Goal: Information Seeking & Learning: Learn about a topic

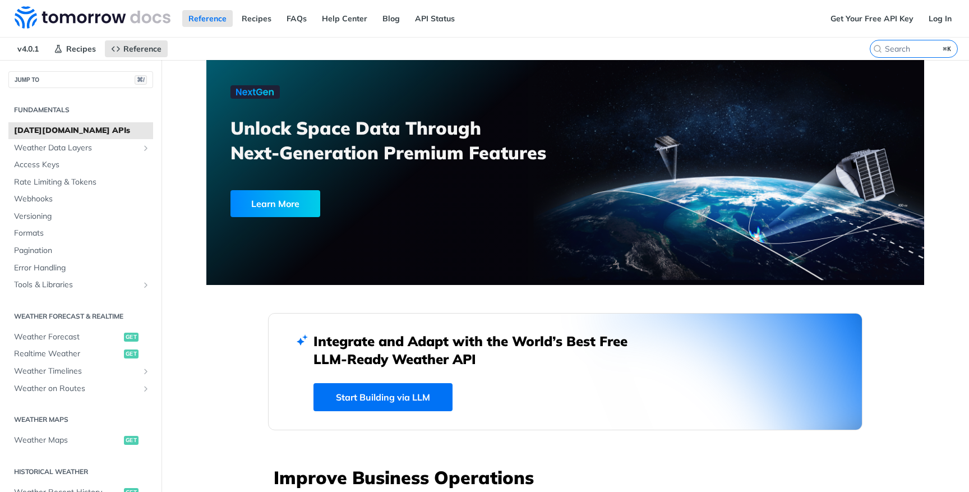
click at [357, 402] on link "Start Building via LLM" at bounding box center [383, 397] width 139 height 28
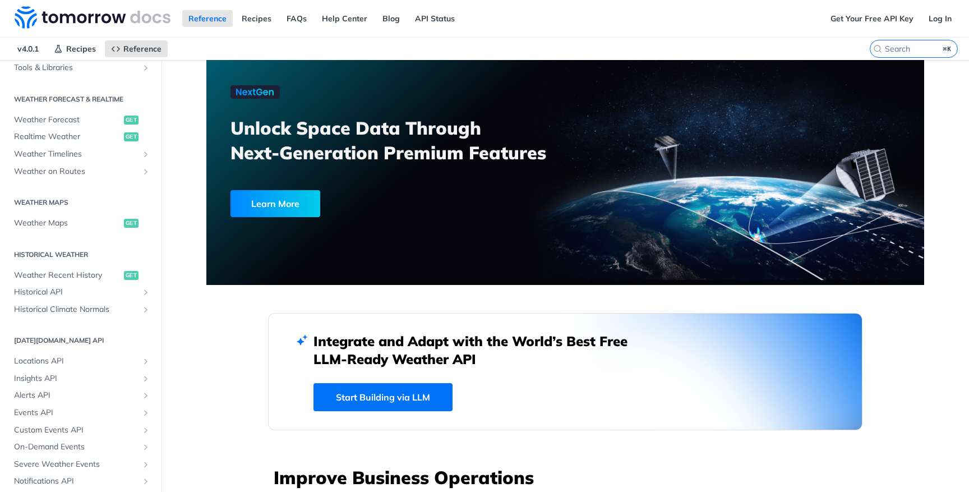
scroll to position [253, 0]
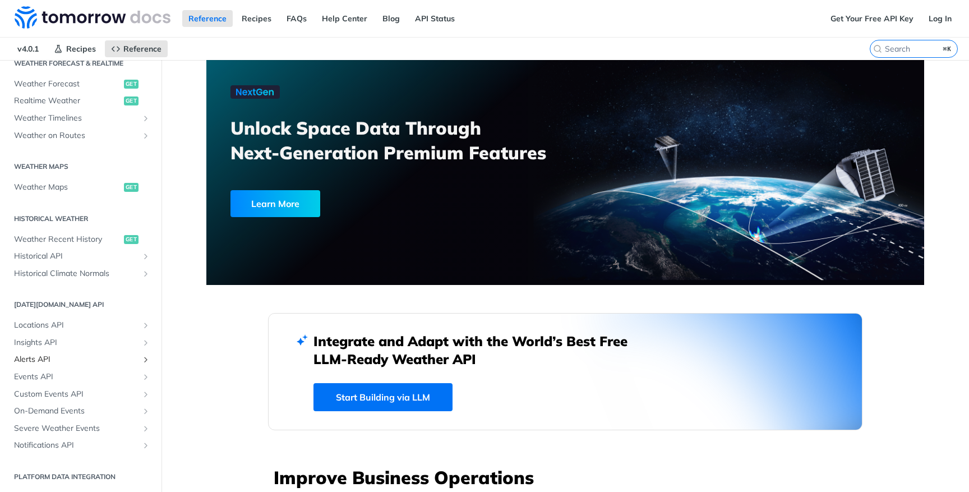
click at [44, 363] on span "Alerts API" at bounding box center [76, 359] width 125 height 11
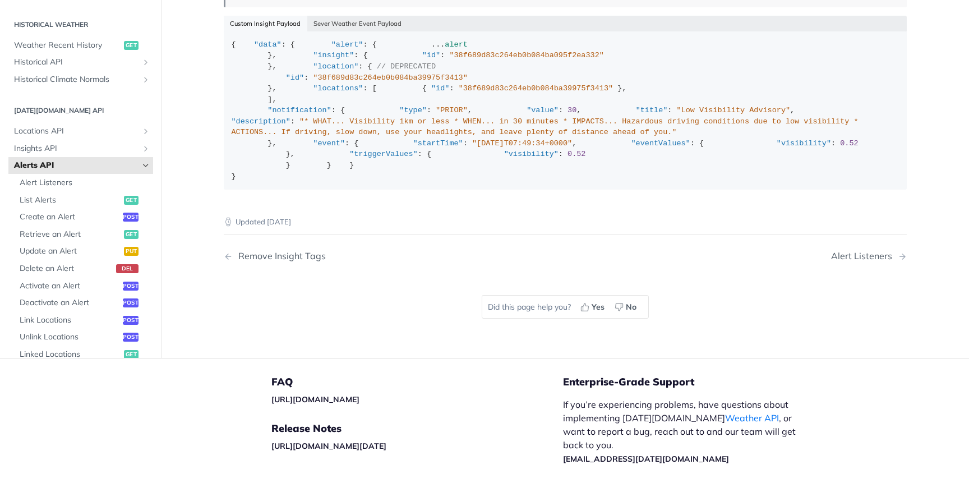
scroll to position [1806, 0]
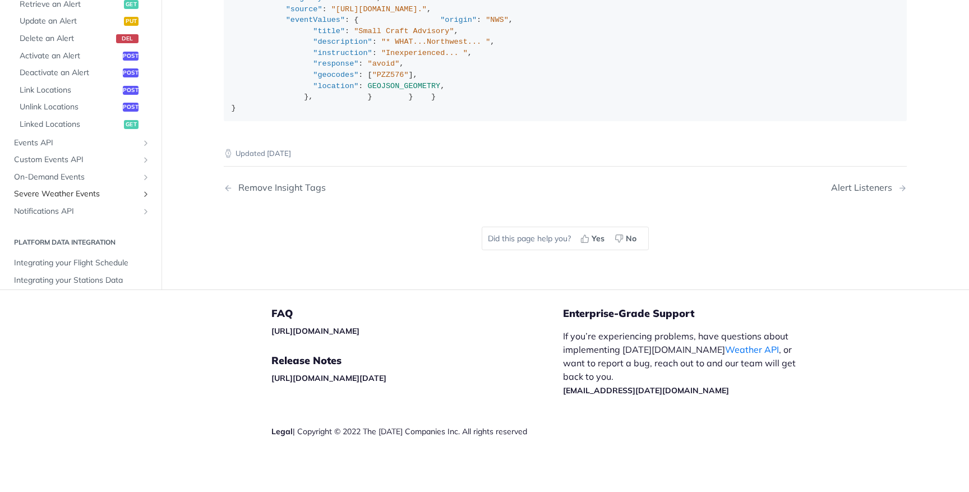
scroll to position [443, 0]
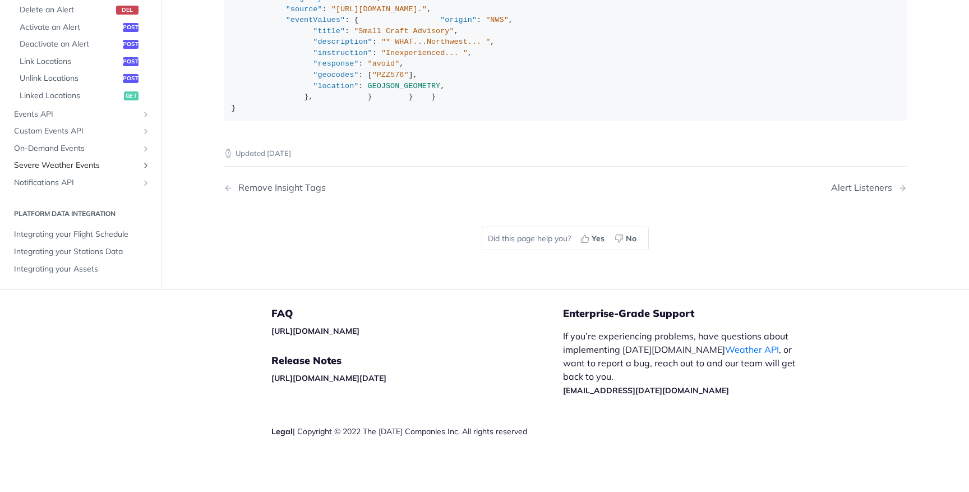
click at [68, 172] on span "Severe Weather Events" at bounding box center [76, 165] width 125 height 11
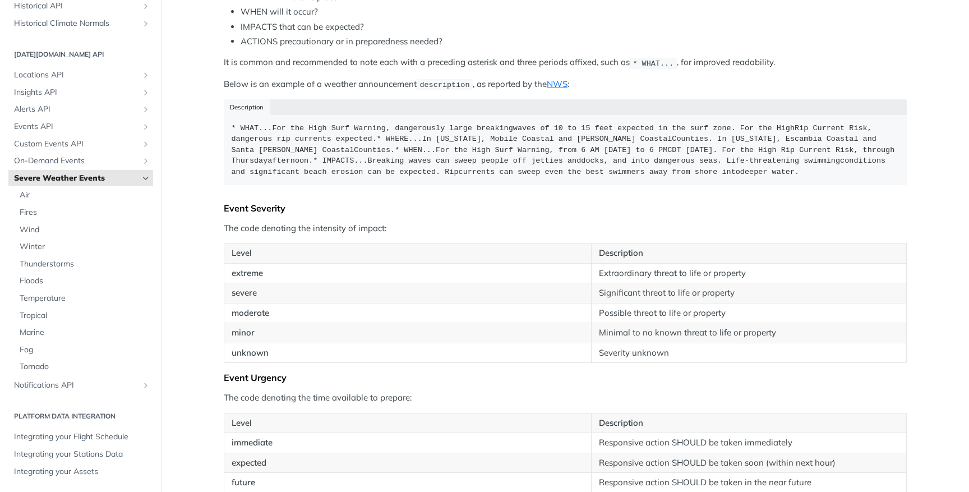
scroll to position [1040, 0]
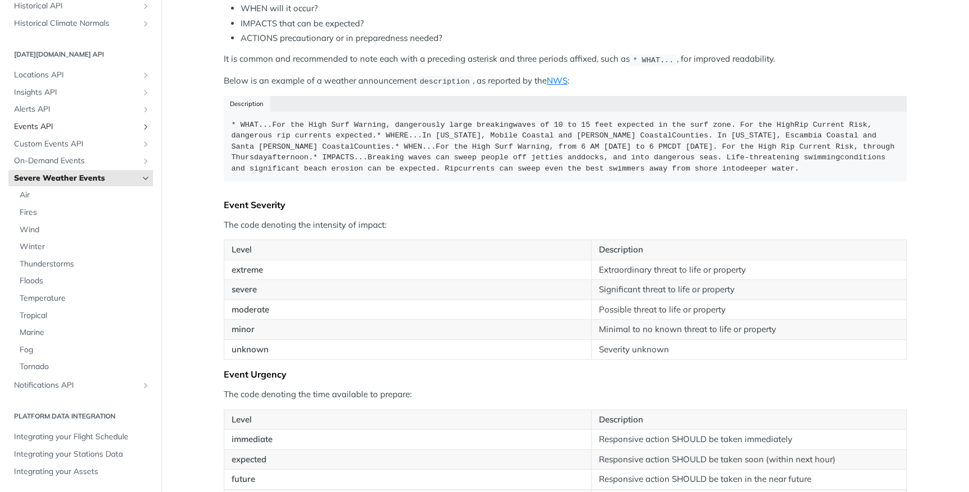
click at [38, 125] on span "Events API" at bounding box center [76, 126] width 125 height 11
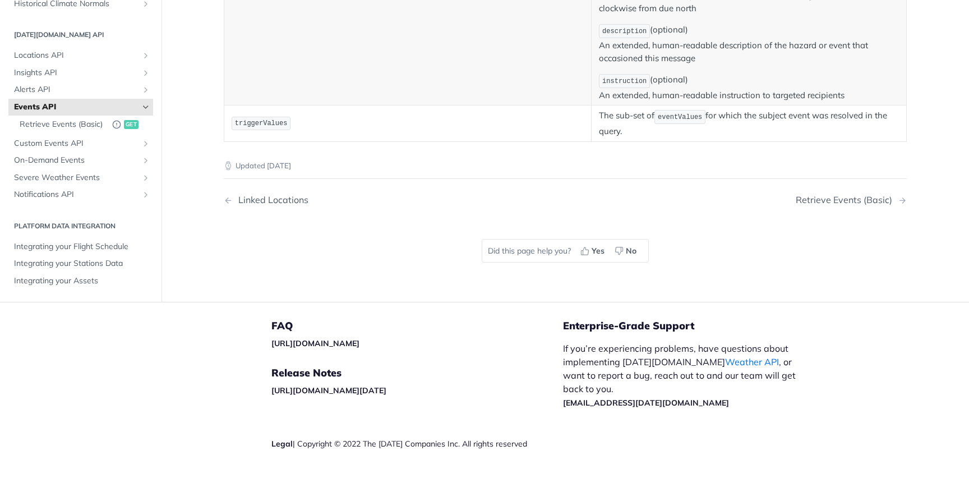
scroll to position [729, 0]
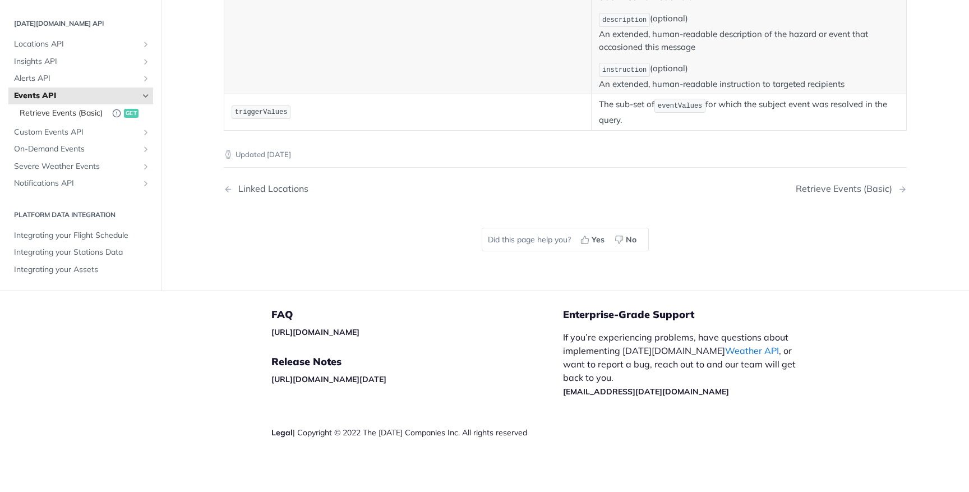
click at [57, 110] on span "Retrieve Events (Basic)" at bounding box center [63, 113] width 87 height 11
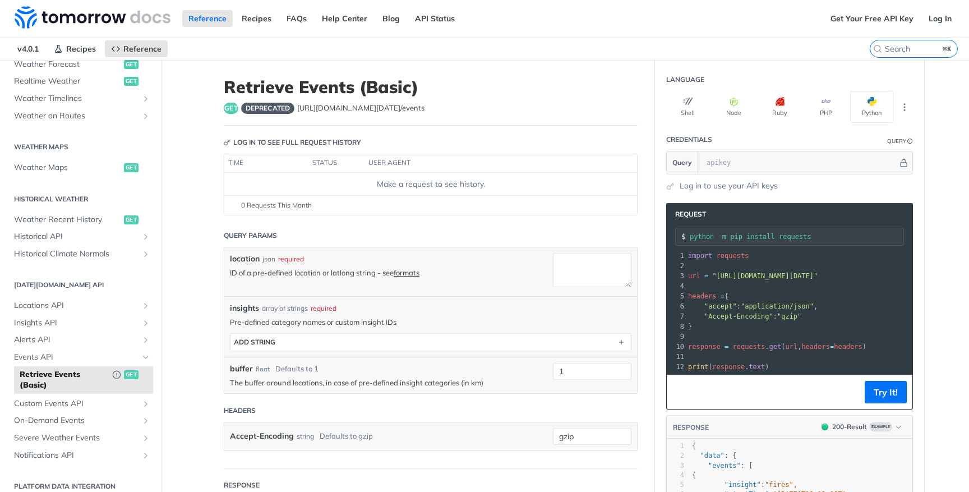
click at [563, 88] on h1 "Retrieve Events (Basic)" at bounding box center [431, 87] width 414 height 20
click at [572, 276] on textarea "location" at bounding box center [592, 270] width 79 height 34
paste textarea "32.822445745763126 LON = -92.65459316208737"
drag, startPoint x: 589, startPoint y: 262, endPoint x: 555, endPoint y: 260, distance: 34.3
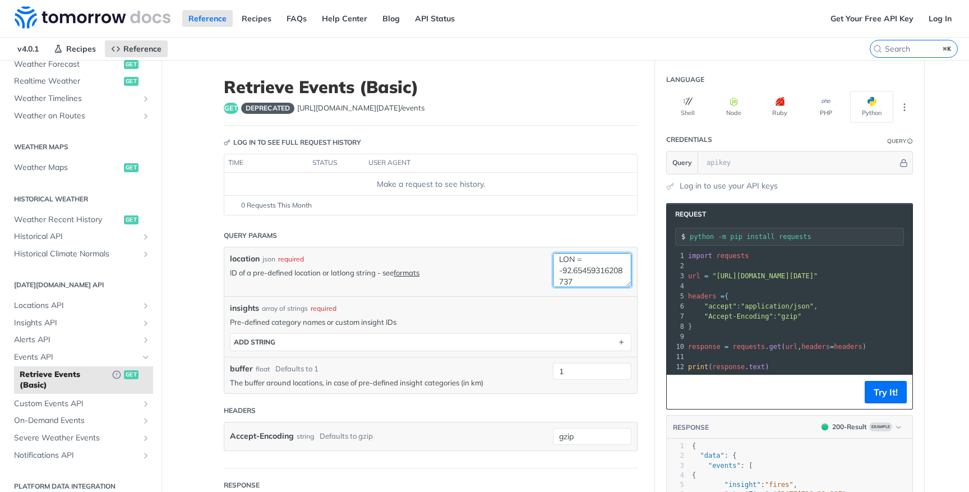
click at [555, 260] on textarea "32.822445745763126 LON = -92.65459316208737" at bounding box center [592, 270] width 79 height 34
type textarea "32.822445745763126, -92.65459316208737"
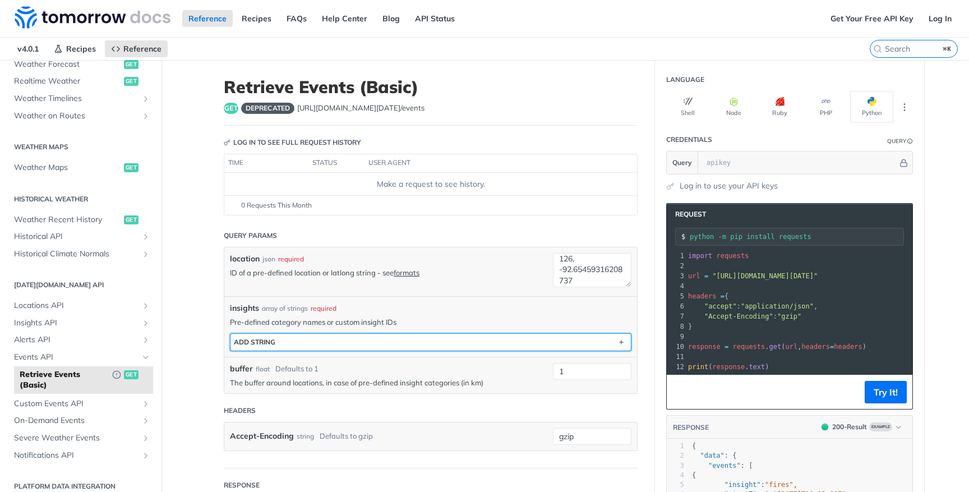
click at [307, 342] on button "ADD string" at bounding box center [431, 342] width 401 height 17
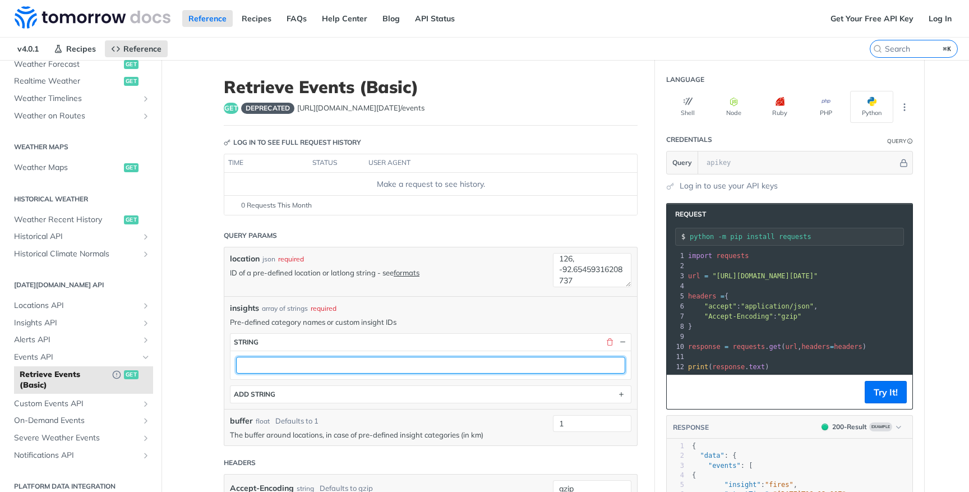
click at [293, 360] on input "text" at bounding box center [430, 365] width 389 height 17
type input "flood"
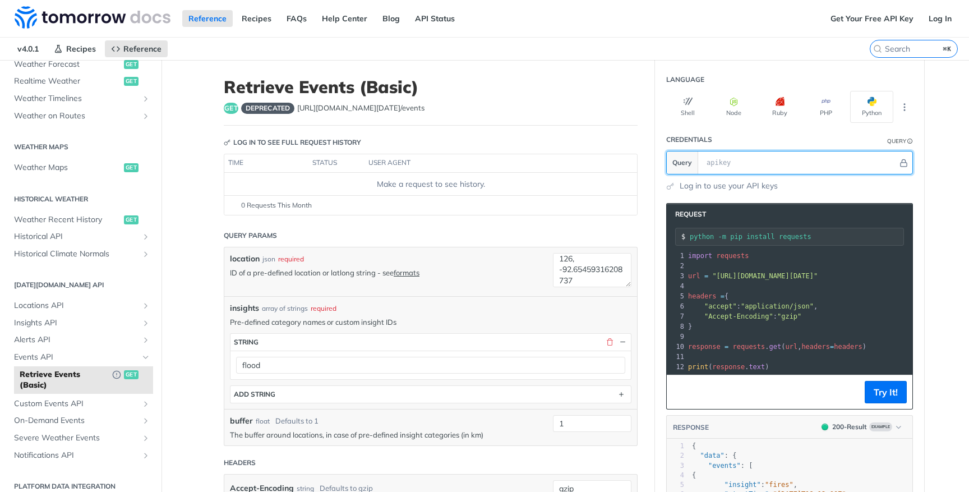
click at [767, 170] on input "text" at bounding box center [799, 162] width 197 height 22
paste input "bn8uV01q1ku03l0G62LncpICPnRE2wJ5"
type input "bn8uV01q1ku03l0G62LncpICPnRE2wJ5"
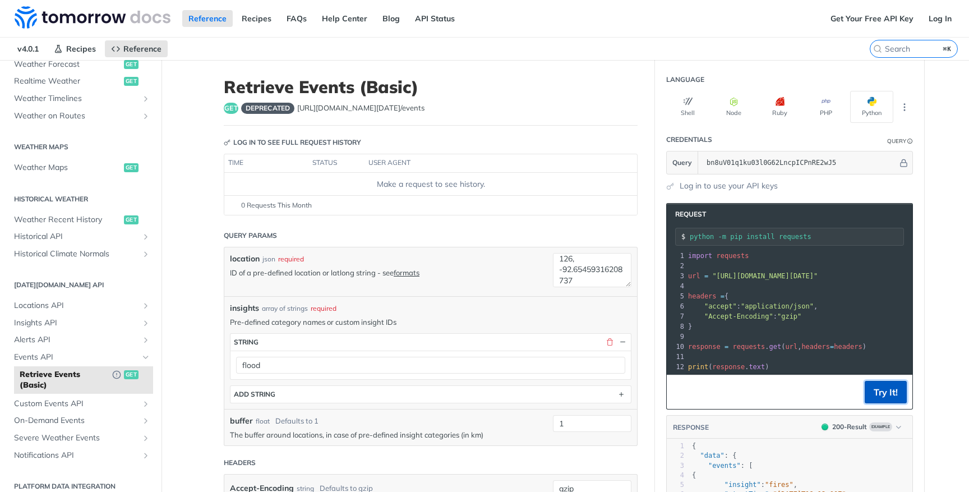
click at [886, 391] on button "Try It!" at bounding box center [886, 392] width 42 height 22
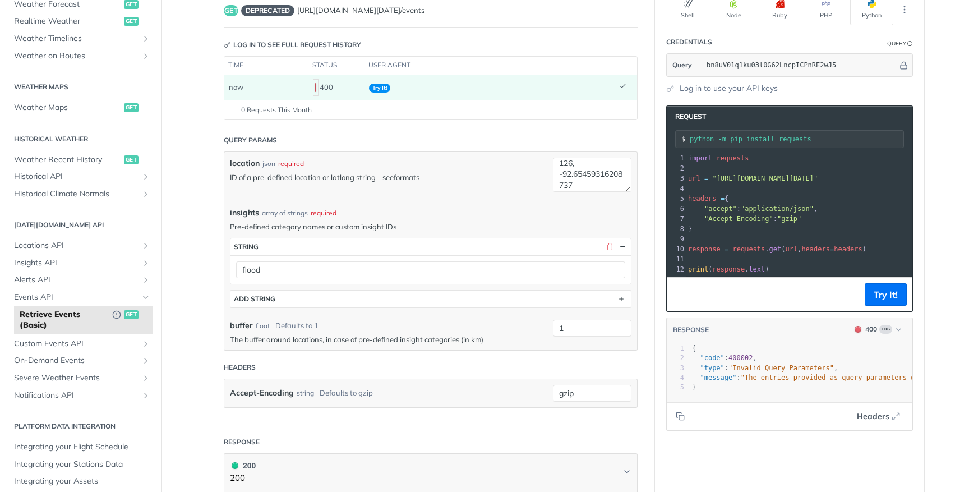
scroll to position [118, 0]
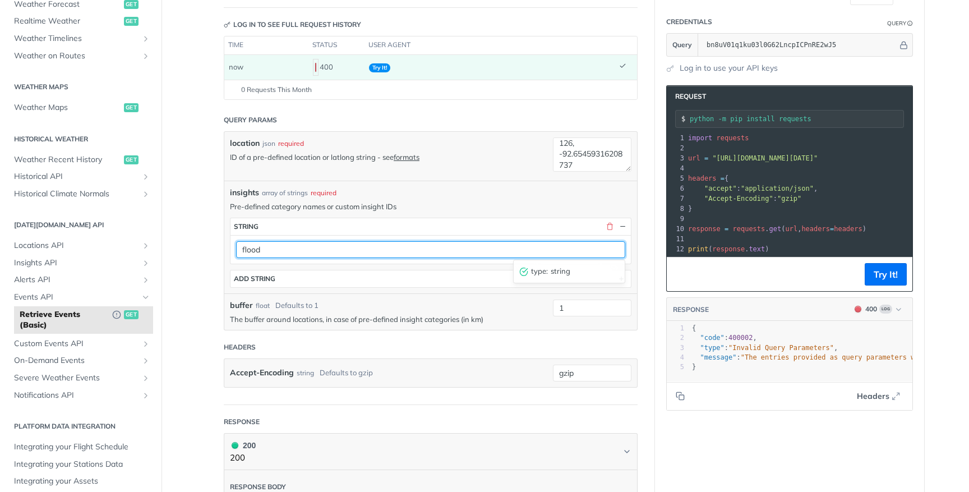
click at [295, 250] on input "flood" at bounding box center [430, 249] width 389 height 17
type input "floods"
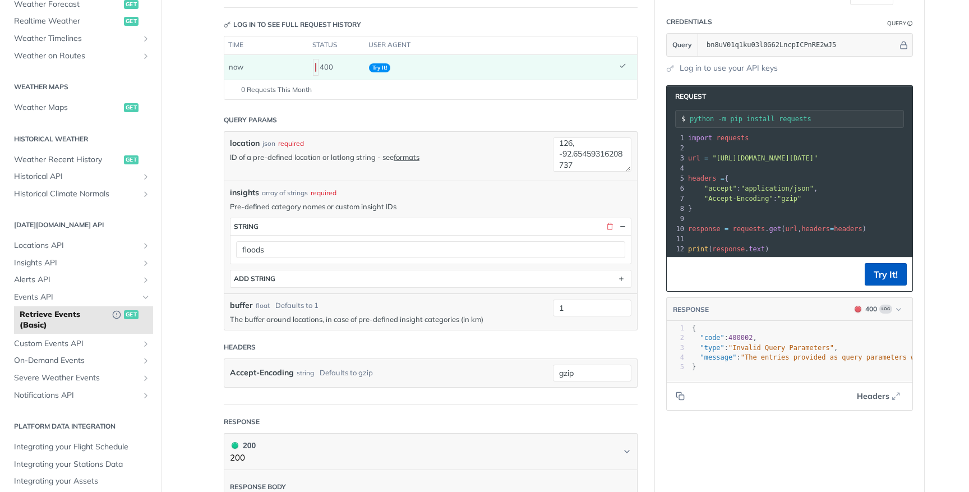
click at [870, 276] on footer "Try It!" at bounding box center [790, 274] width 246 height 34
click at [888, 278] on button "Try It!" at bounding box center [886, 274] width 42 height 22
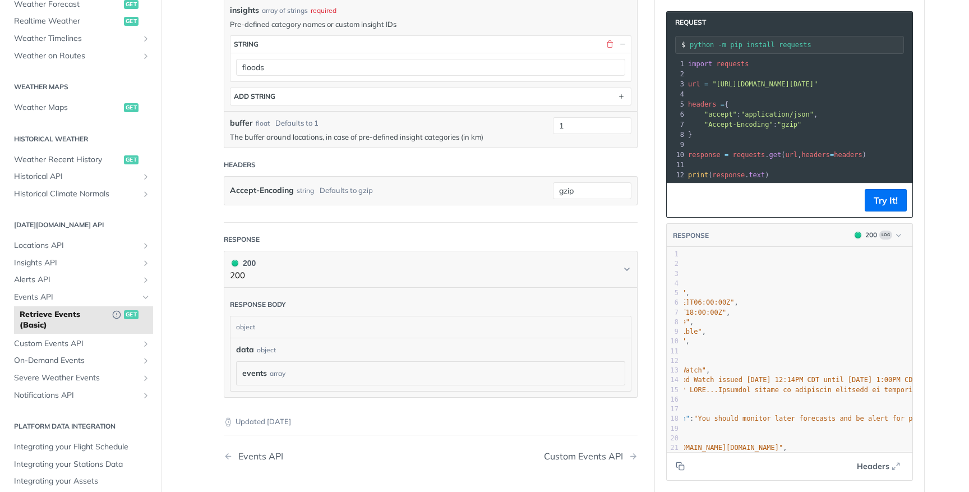
scroll to position [0, 0]
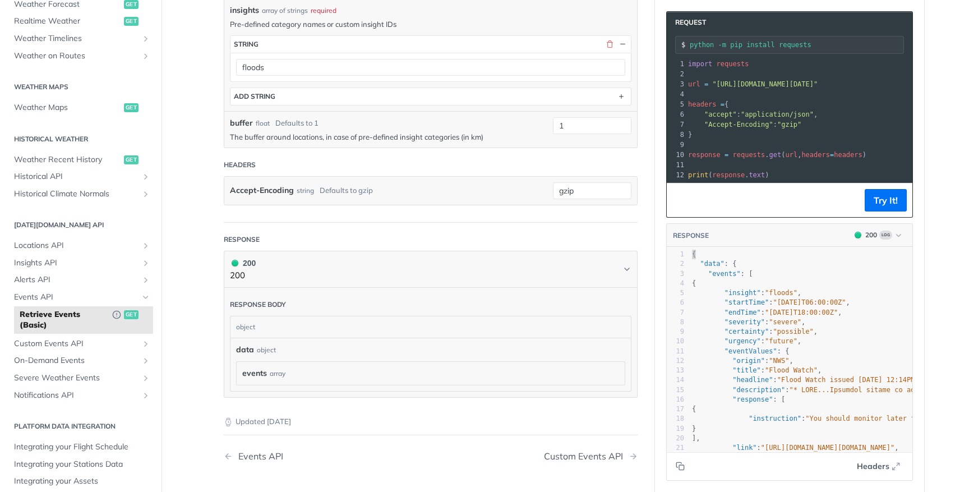
type textarea "{"
drag, startPoint x: 691, startPoint y: 254, endPoint x: 695, endPoint y: 268, distance: 15.3
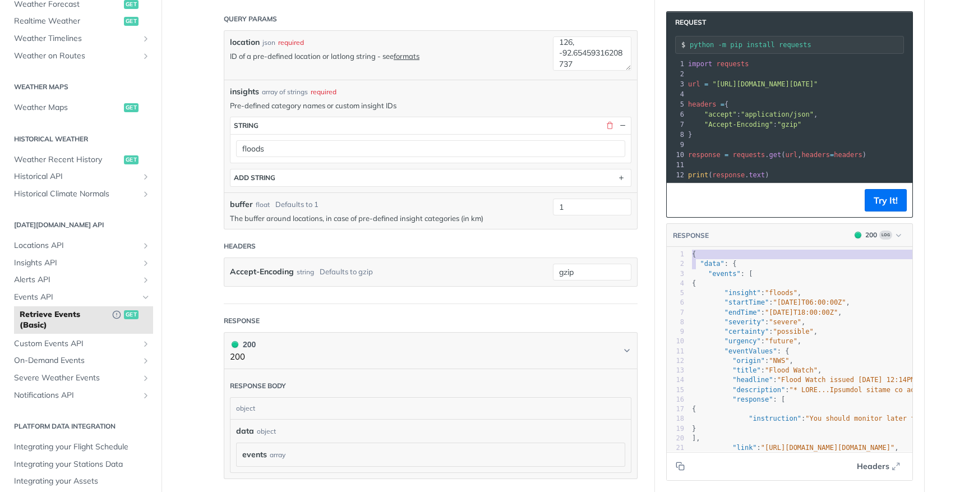
click at [681, 265] on div "2" at bounding box center [675, 264] width 17 height 10
click at [711, 274] on span ""events"" at bounding box center [725, 274] width 33 height 8
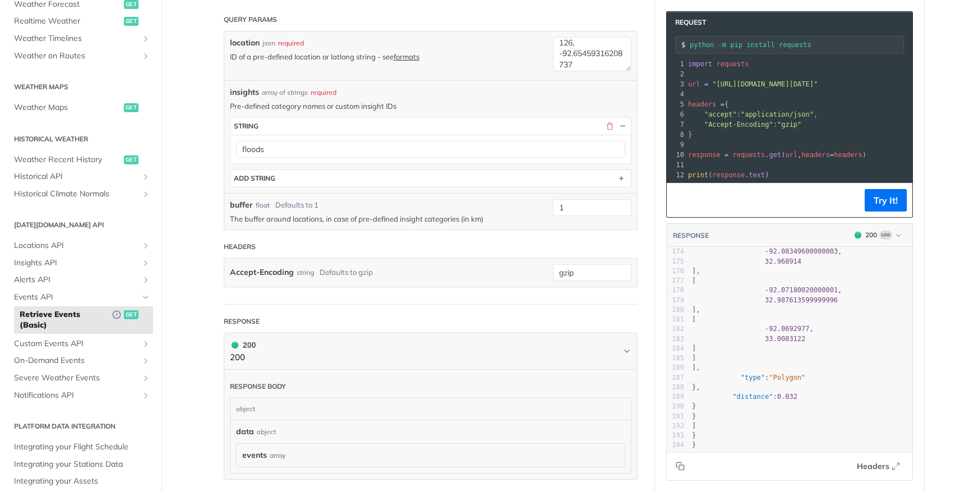
type textarea "{ "data": { "events": [ { "insight": "floods", "startTime": "[DATE]T06:00:00Z",…"
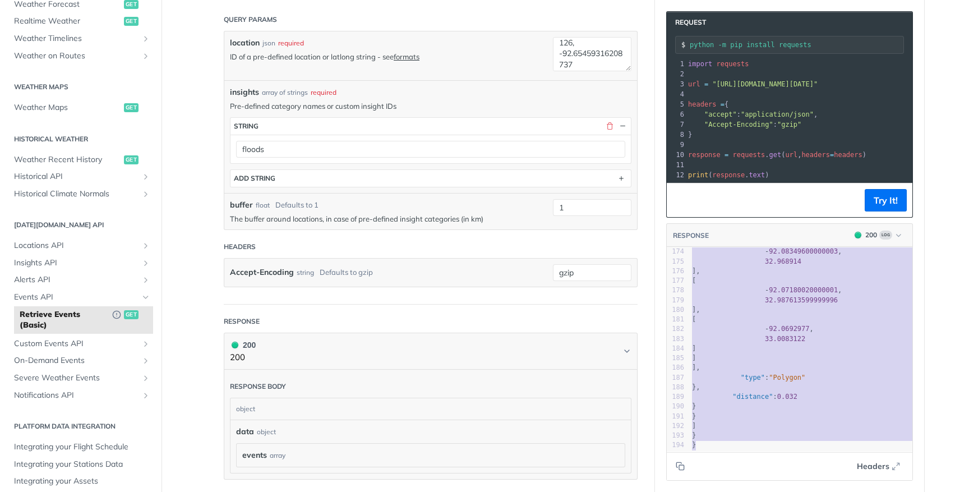
drag, startPoint x: 693, startPoint y: 253, endPoint x: 732, endPoint y: 458, distance: 209.1
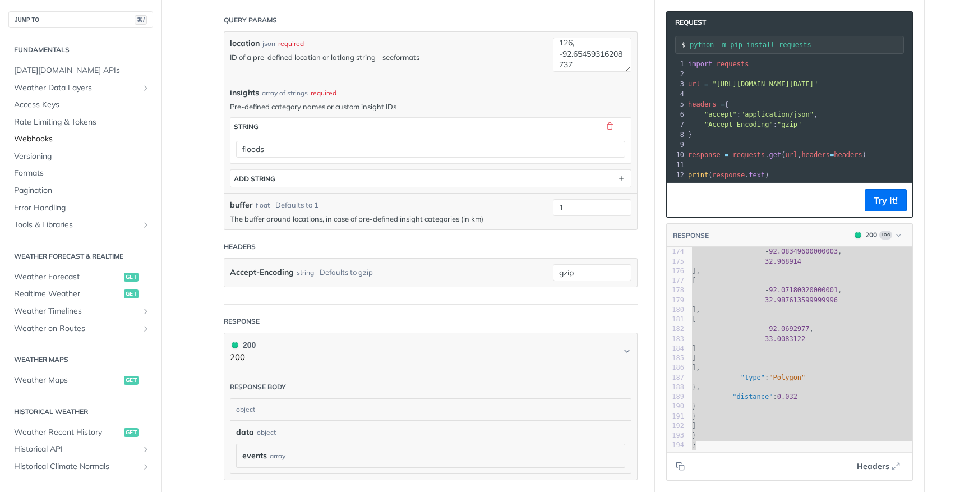
click at [45, 141] on span "Webhooks" at bounding box center [82, 139] width 136 height 11
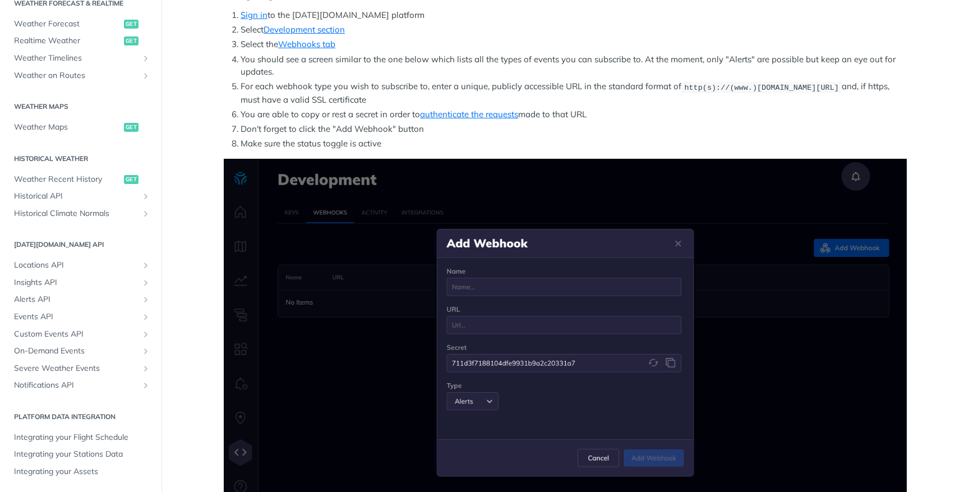
scroll to position [226, 0]
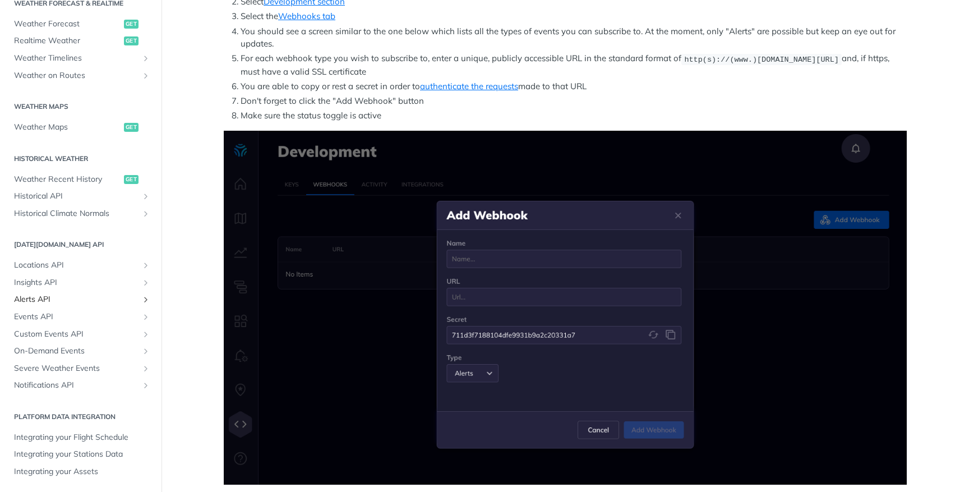
click at [42, 298] on span "Alerts API" at bounding box center [76, 299] width 125 height 11
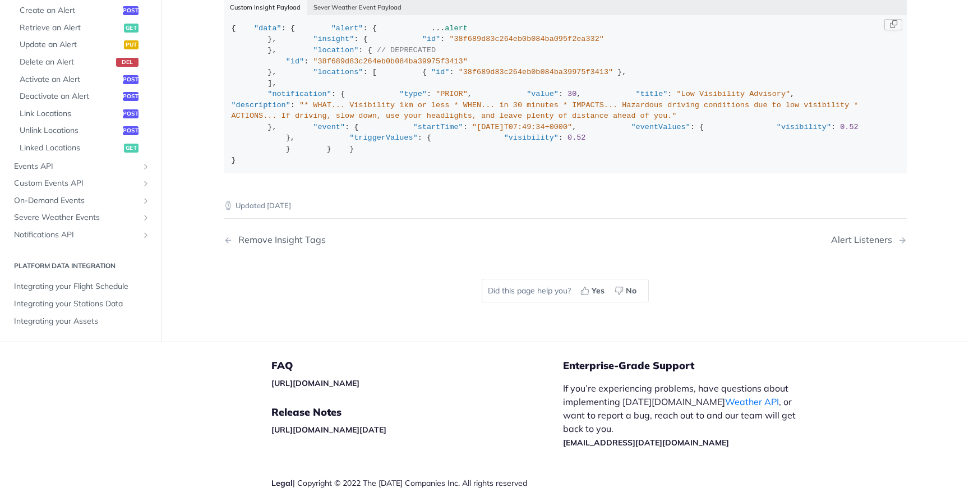
scroll to position [1727, 0]
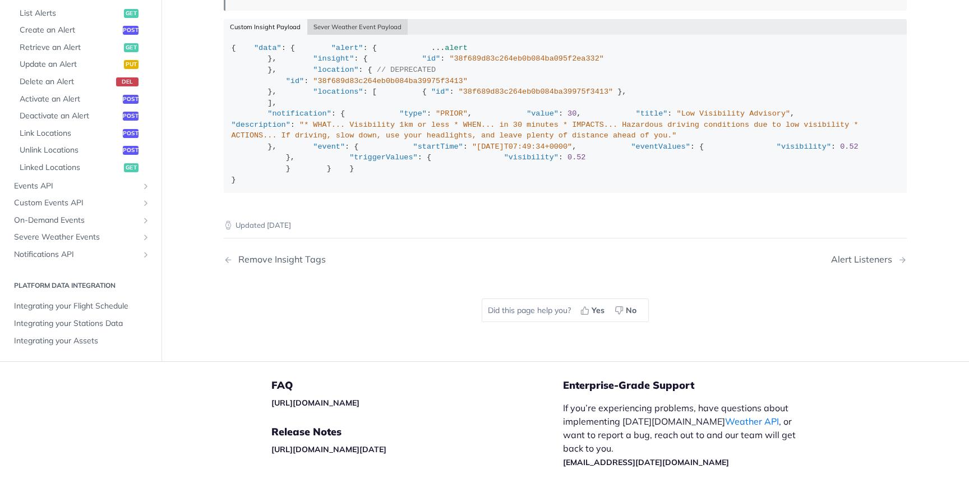
click at [362, 35] on button "Sever Weather Event Payload" at bounding box center [357, 27] width 101 height 16
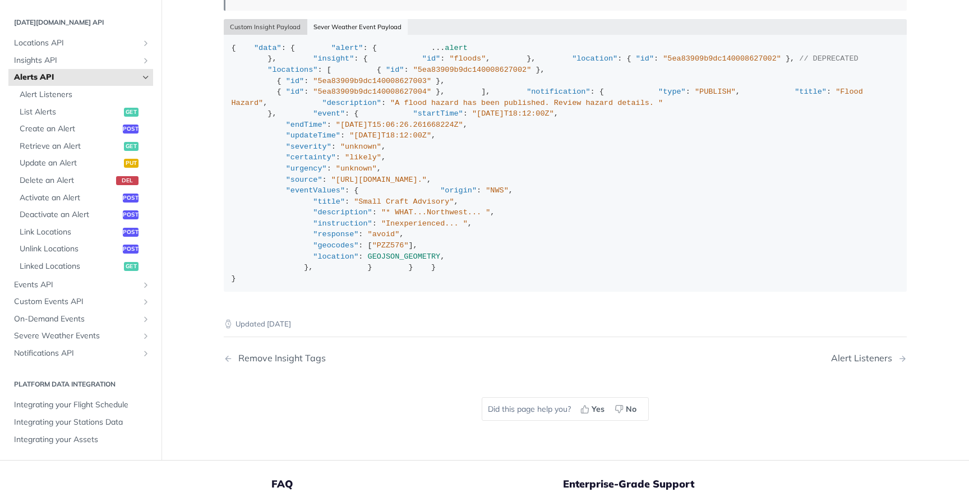
click at [247, 35] on button "Custom Insight Payload" at bounding box center [266, 27] width 84 height 16
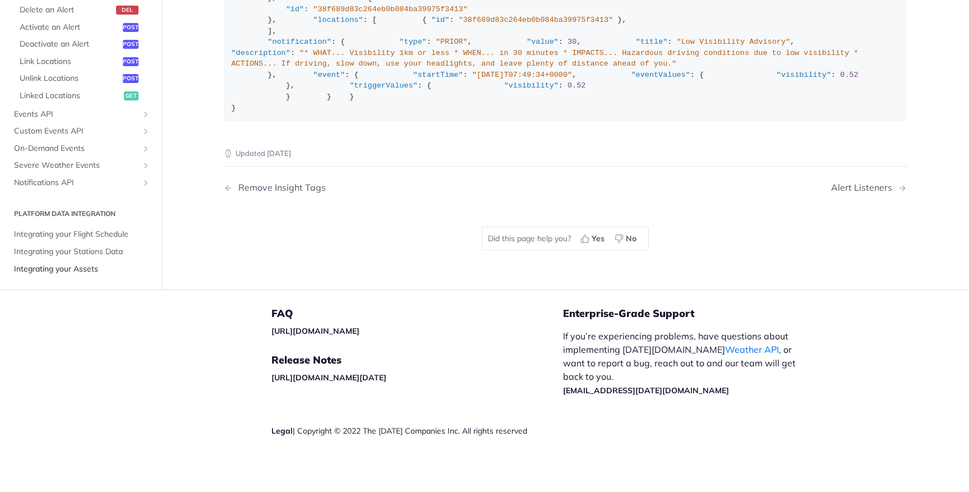
scroll to position [0, 0]
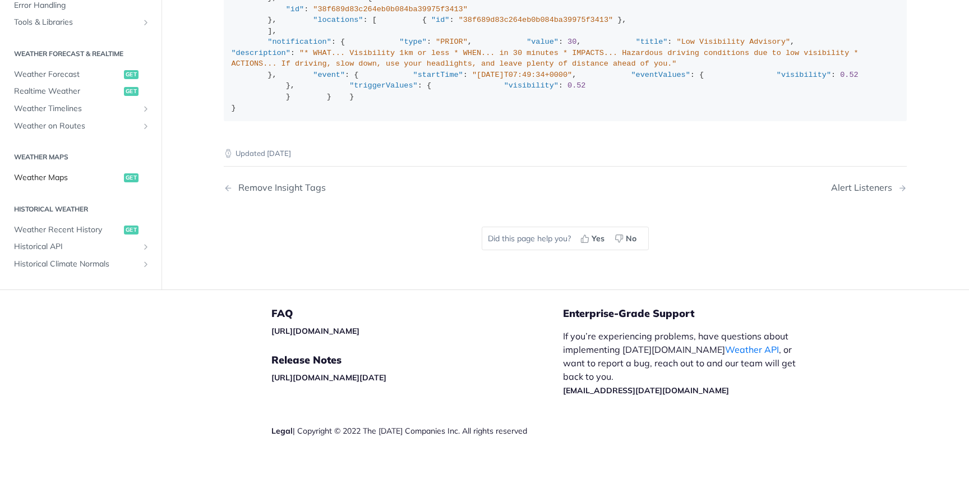
click at [68, 183] on link "Weather Maps get" at bounding box center [80, 177] width 145 height 17
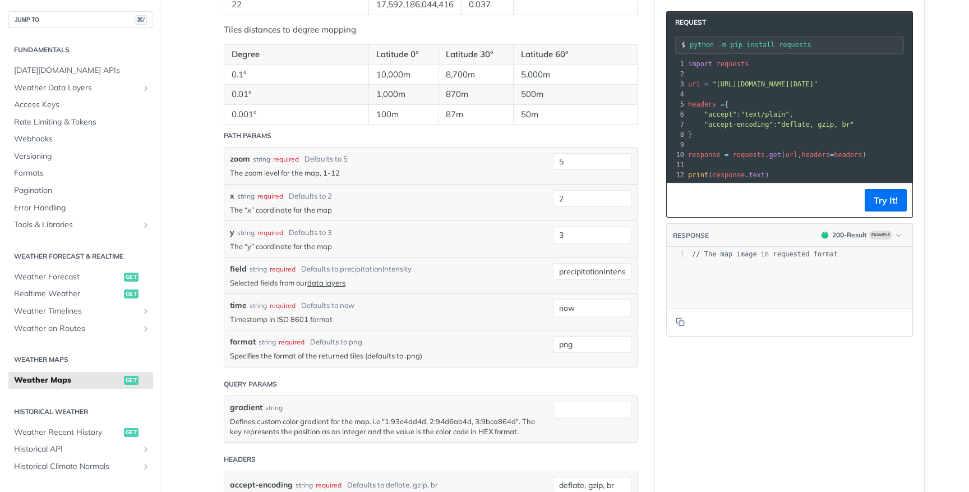
scroll to position [942, 0]
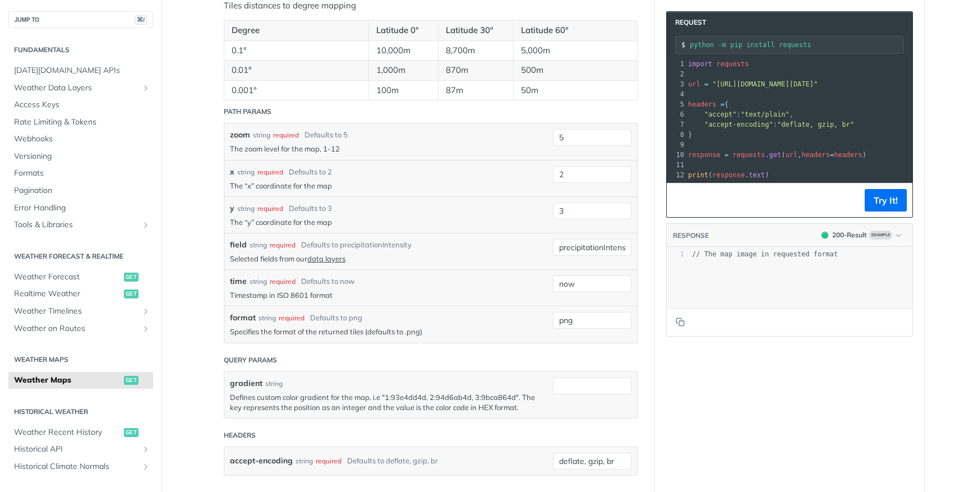
click at [58, 357] on h2 "Weather Maps" at bounding box center [80, 360] width 145 height 10
click at [56, 382] on span "Weather Maps" at bounding box center [67, 380] width 107 height 11
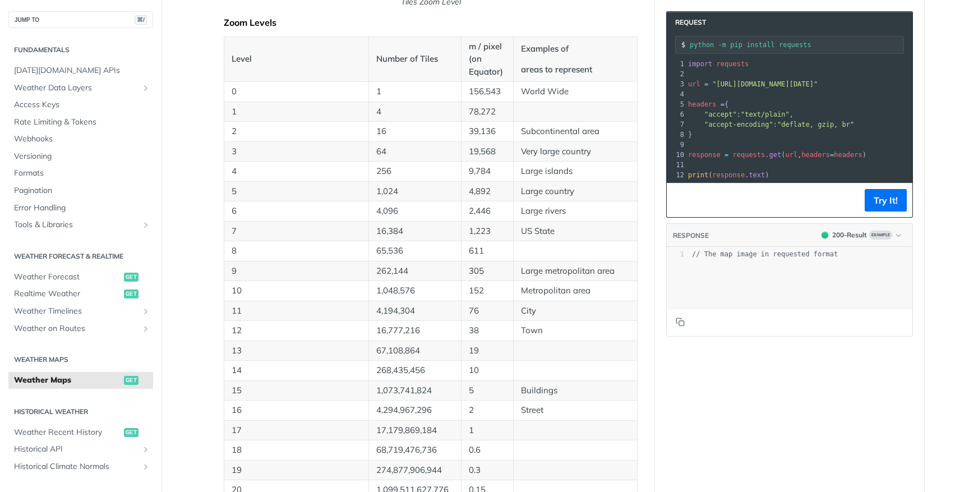
scroll to position [394, 0]
click at [92, 91] on span "Weather Data Layers" at bounding box center [76, 87] width 125 height 11
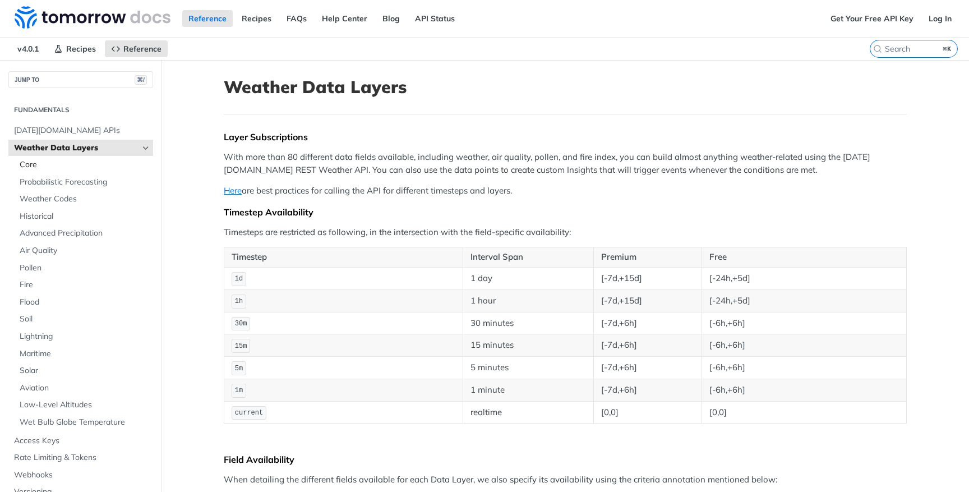
click at [49, 162] on span "Core" at bounding box center [85, 164] width 131 height 11
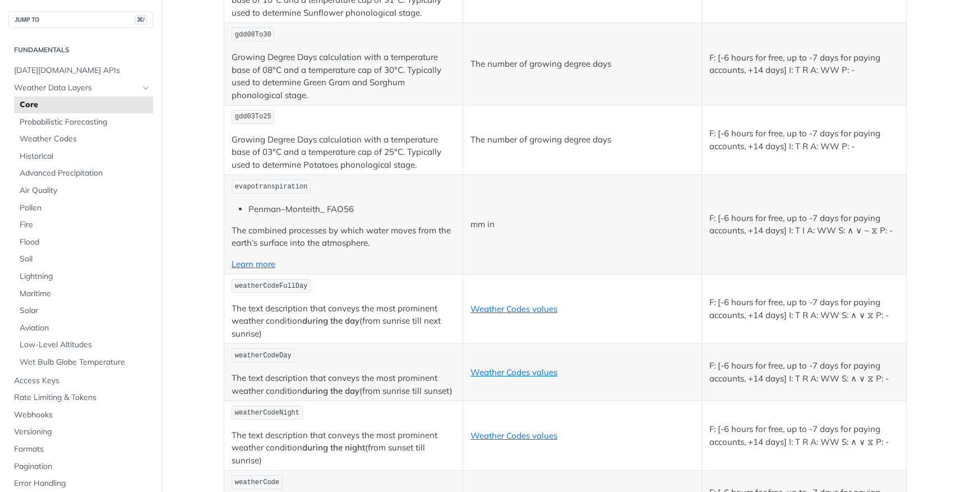
scroll to position [3559, 0]
